Goal: Information Seeking & Learning: Learn about a topic

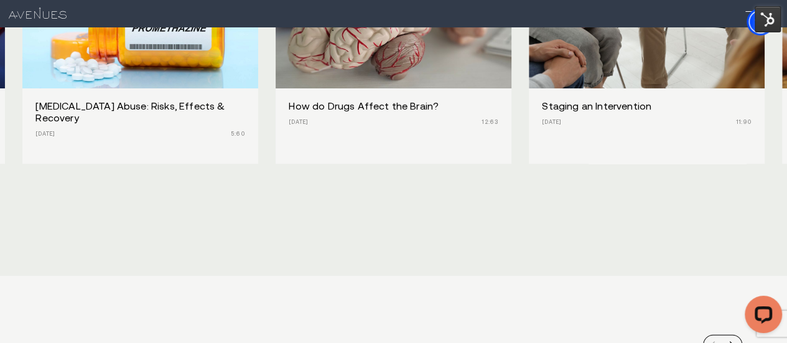
click at [400, 113] on h3 "How do Drugs Affect the Brain?" at bounding box center [394, 107] width 210 height 12
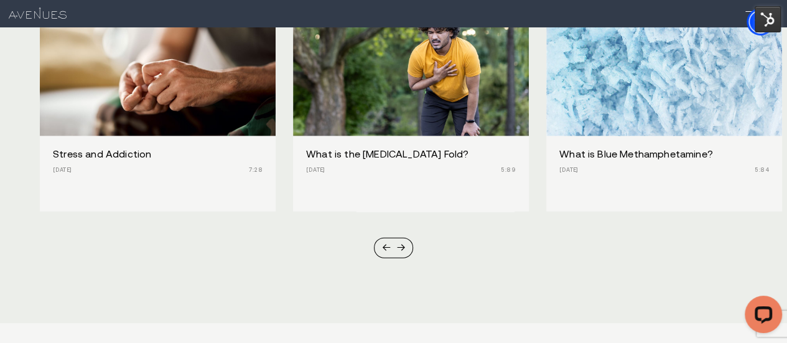
scroll to position [3683, 0]
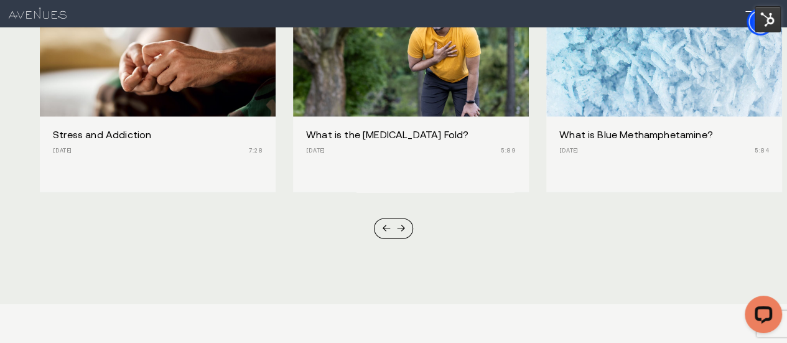
click at [395, 238] on div at bounding box center [393, 228] width 39 height 20
click at [396, 233] on div at bounding box center [400, 229] width 8 height 8
click at [405, 233] on div at bounding box center [400, 229] width 8 height 8
click at [386, 238] on div at bounding box center [393, 228] width 39 height 20
click at [406, 238] on div at bounding box center [393, 228] width 39 height 20
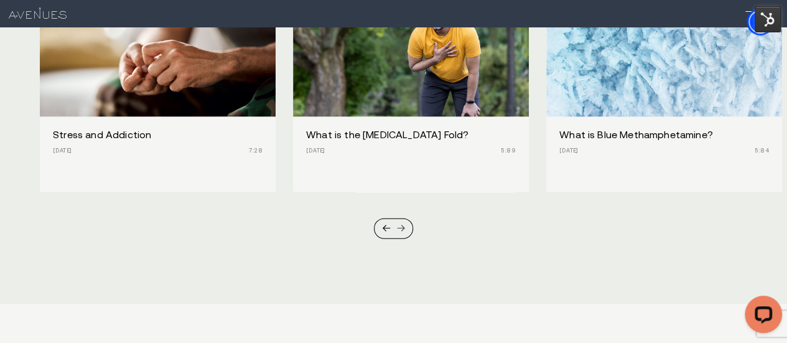
click at [401, 233] on div at bounding box center [400, 229] width 8 height 8
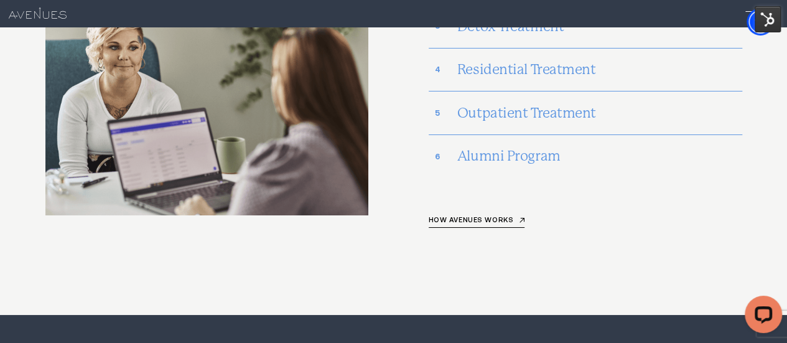
scroll to position [4492, 0]
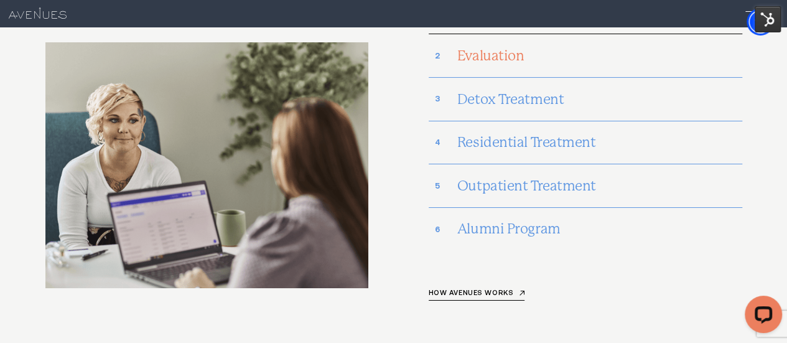
click at [484, 70] on h3 "Evaluation" at bounding box center [599, 56] width 285 height 29
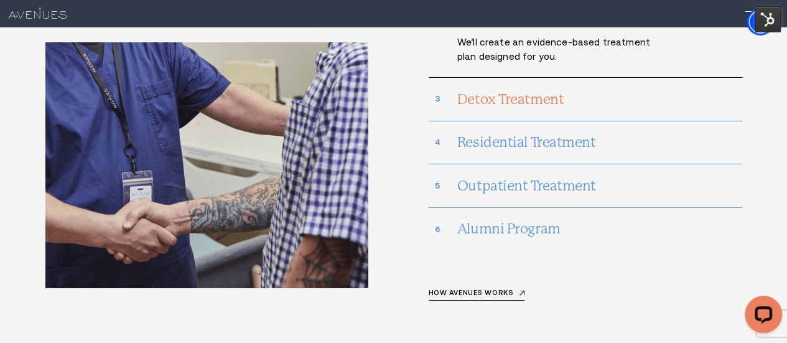
click at [478, 114] on h3 "Detox Treatment" at bounding box center [599, 99] width 285 height 29
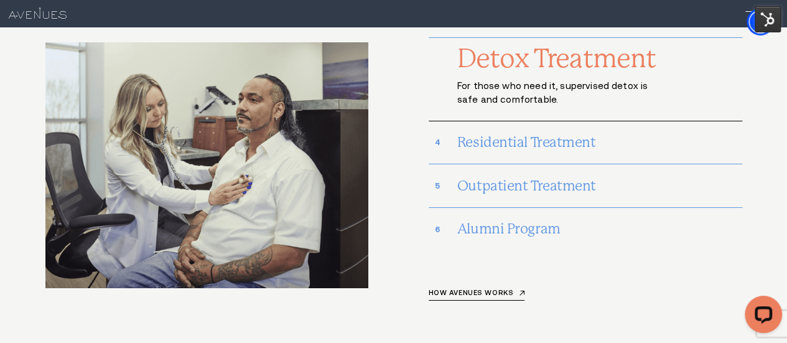
scroll to position [4305, 0]
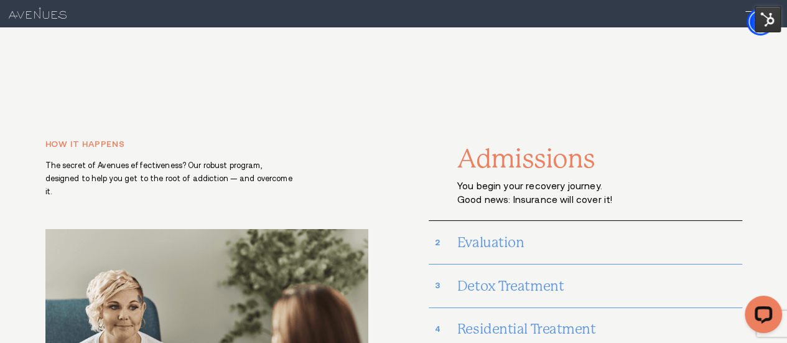
scroll to position [3711, 0]
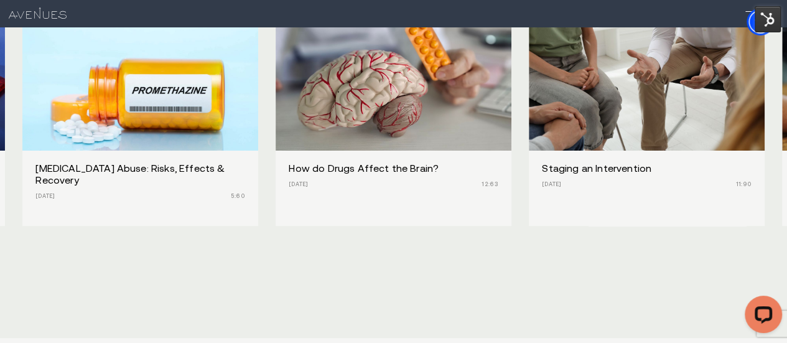
scroll to position [3648, 0]
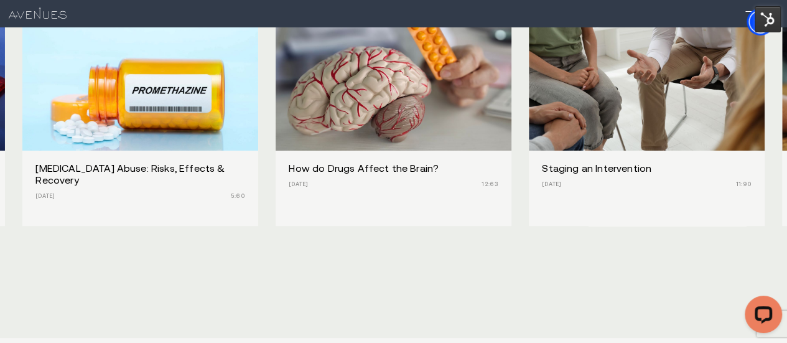
click at [499, 203] on div "How do Drugs Affect the Brain? Aug 7, 2025 12:63" at bounding box center [394, 177] width 236 height 52
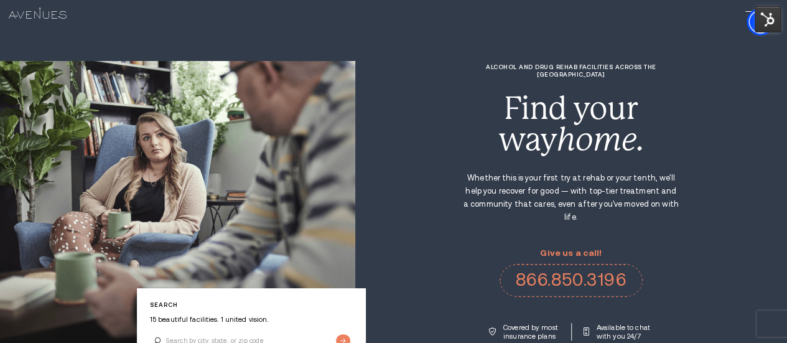
click at [761, 14] on img at bounding box center [768, 19] width 26 height 26
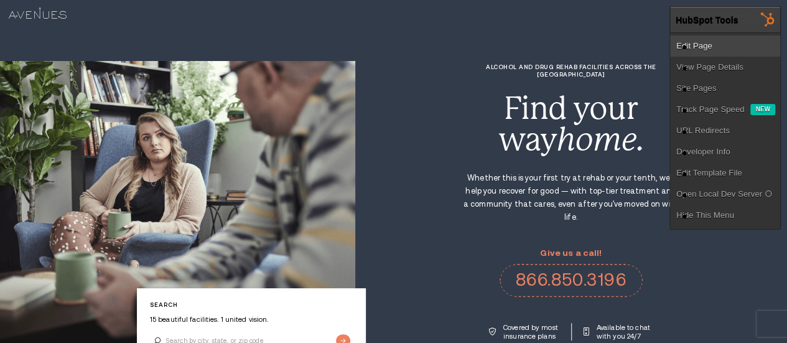
click at [739, 42] on link "Edit Page" at bounding box center [725, 45] width 110 height 21
